Goal: Transaction & Acquisition: Purchase product/service

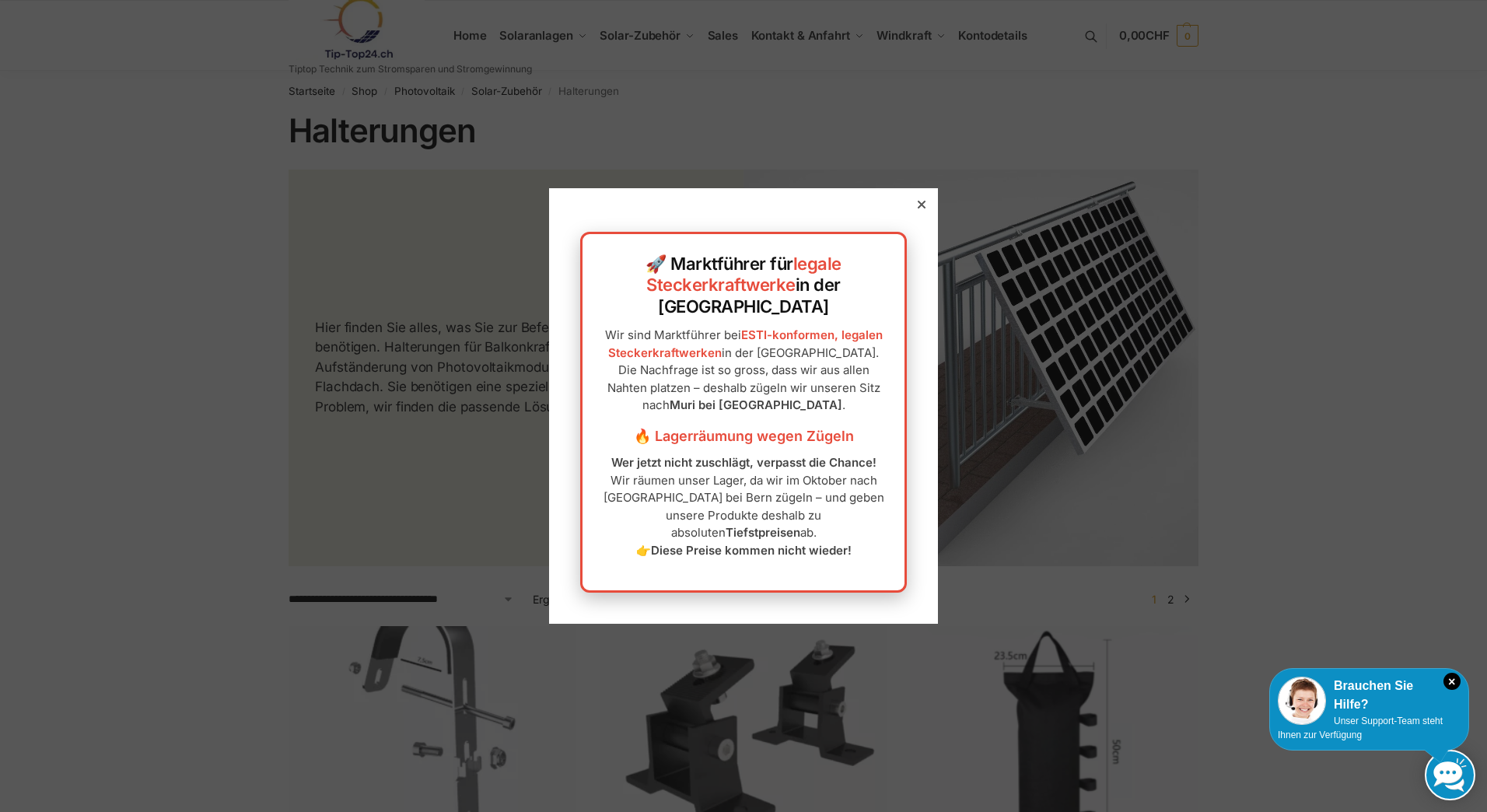
click at [918, 209] on icon at bounding box center [922, 205] width 8 height 8
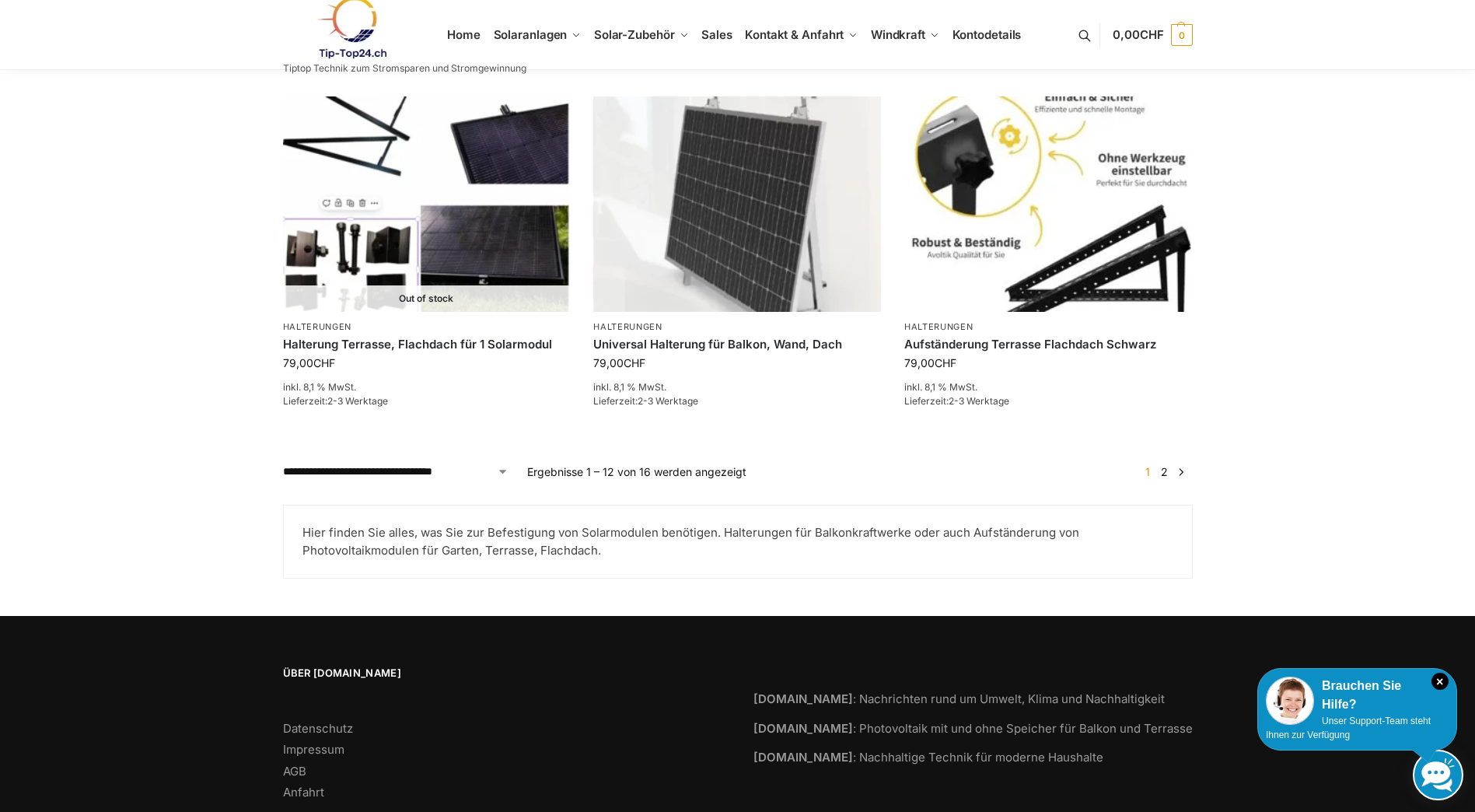
scroll to position [1633, 0]
click at [1166, 464] on link "2" at bounding box center [1164, 470] width 15 height 13
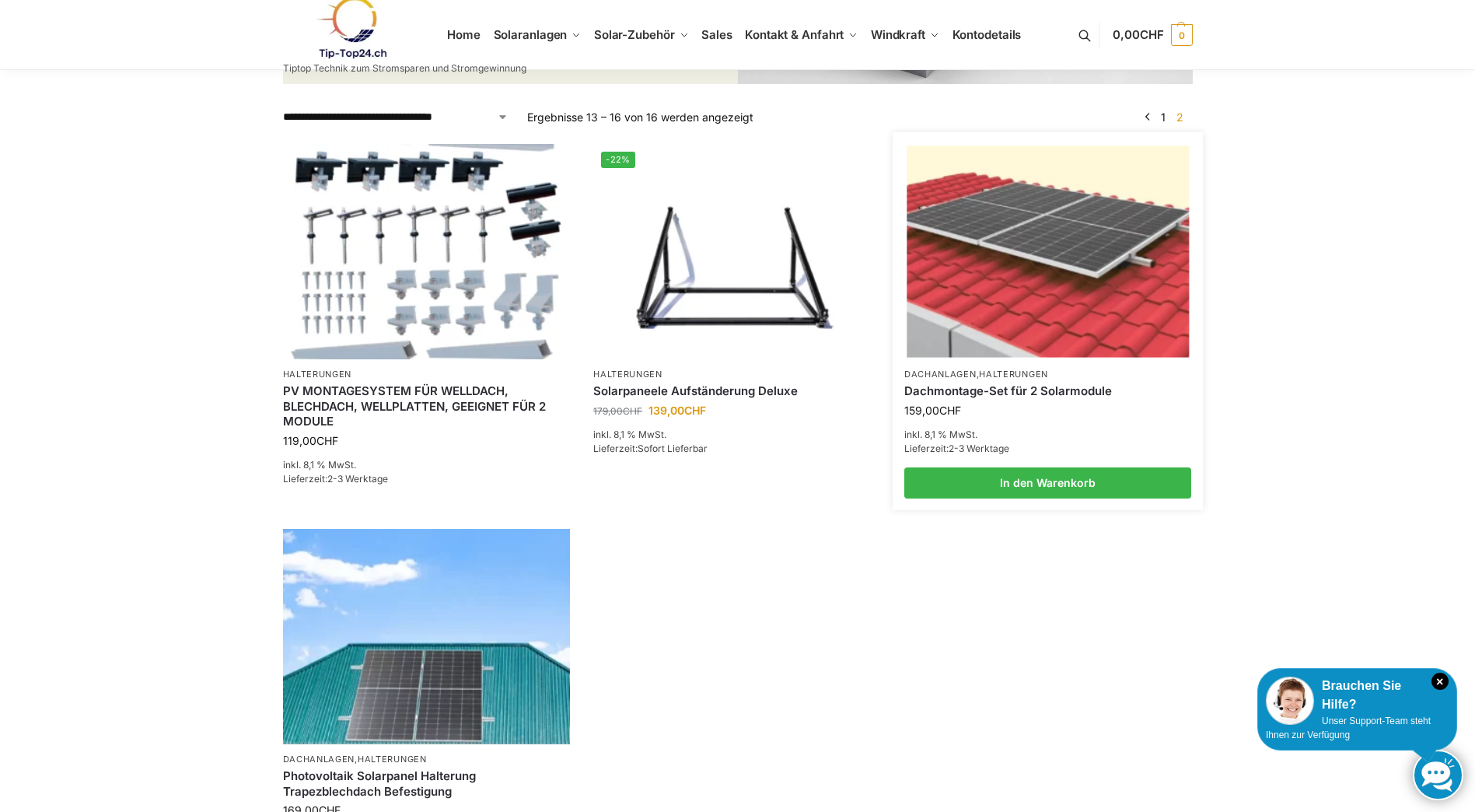
scroll to position [233, 0]
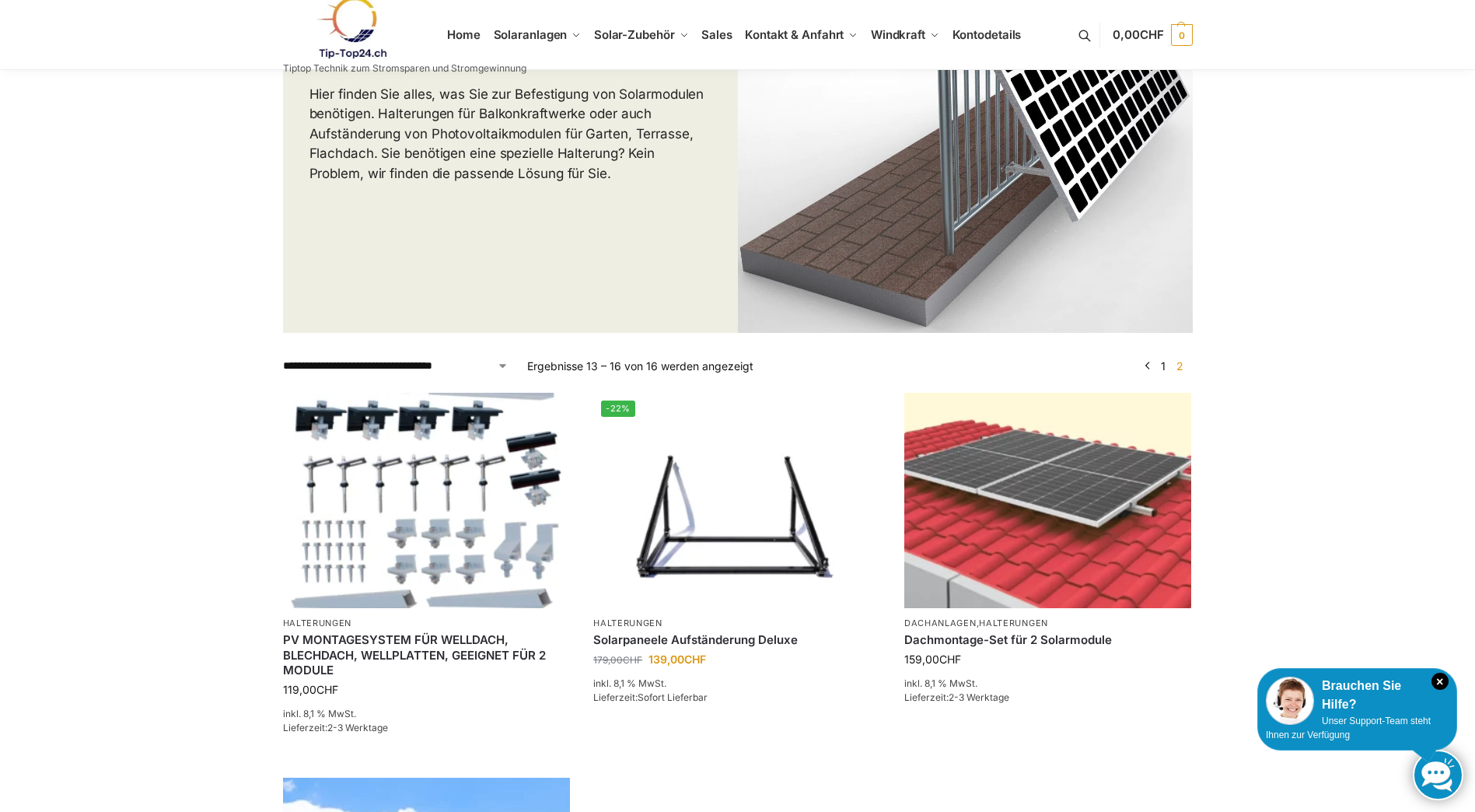
click at [1162, 364] on link "1" at bounding box center [1163, 366] width 13 height 13
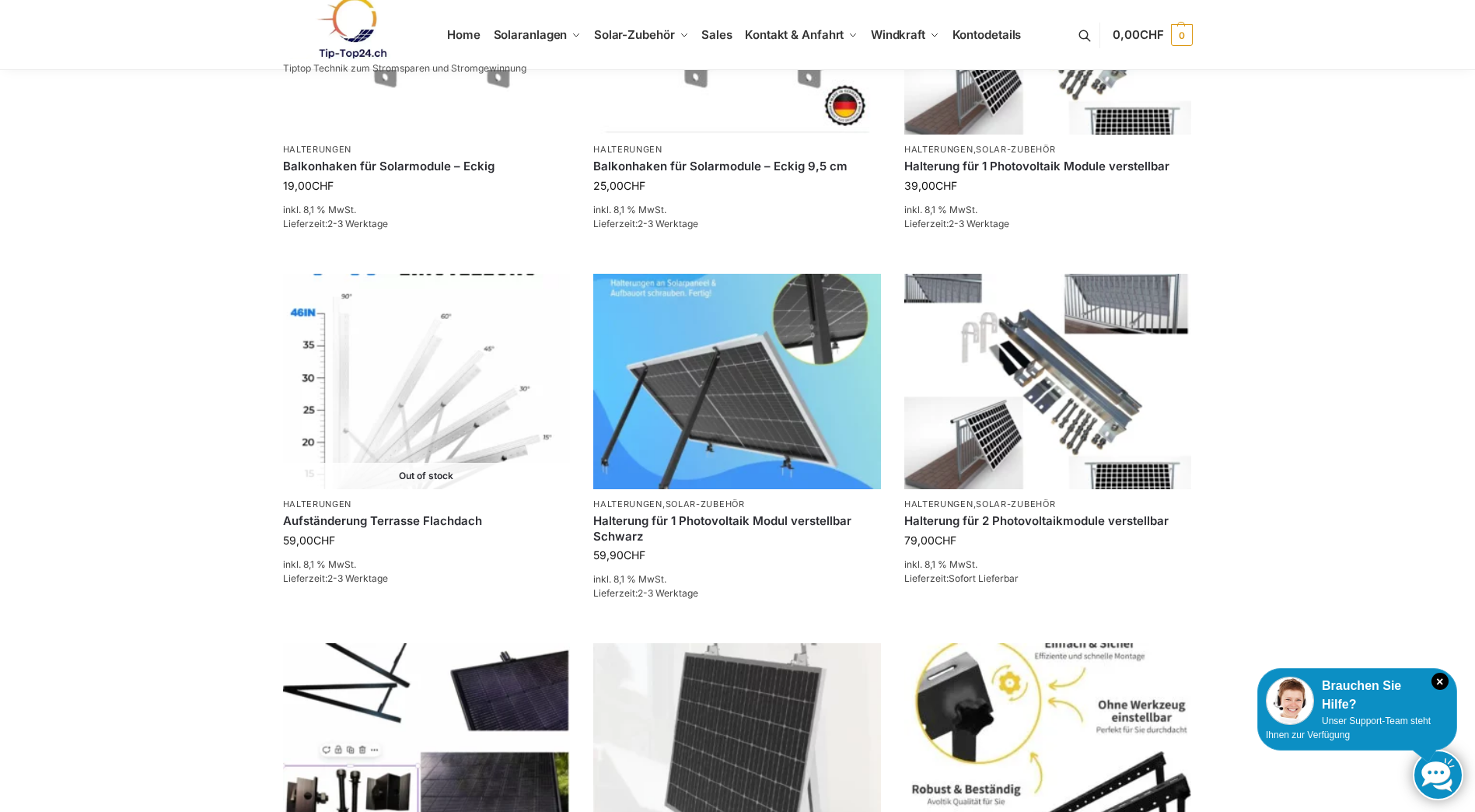
scroll to position [1089, 0]
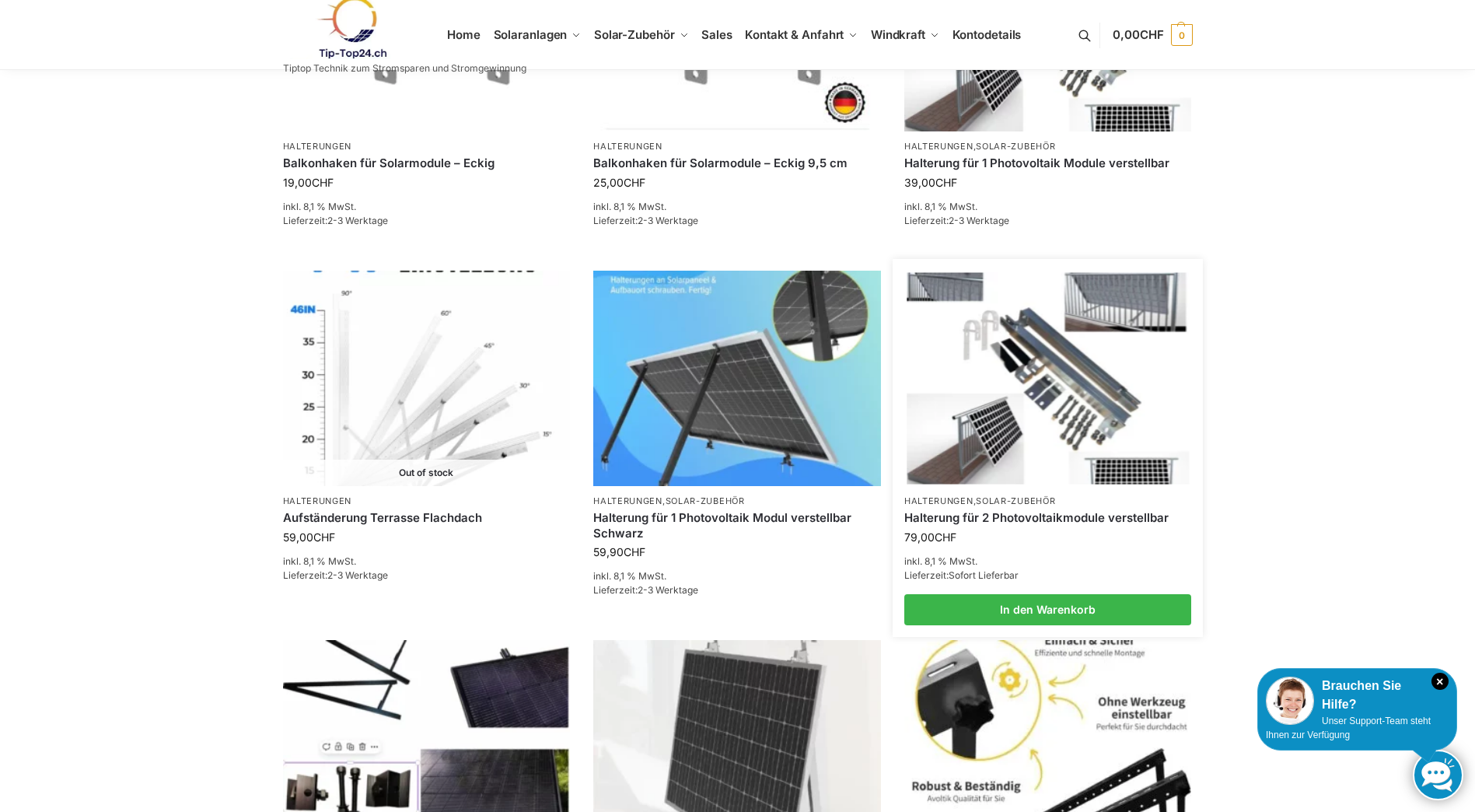
click at [1077, 384] on img at bounding box center [1047, 377] width 282 height 212
